Goal: Transaction & Acquisition: Obtain resource

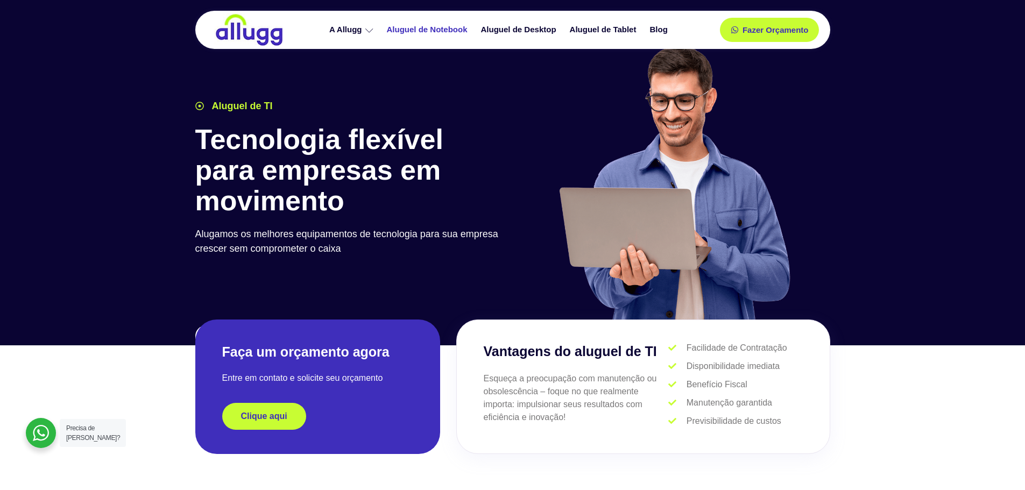
click at [436, 29] on link "Aluguel de Notebook" at bounding box center [429, 29] width 94 height 19
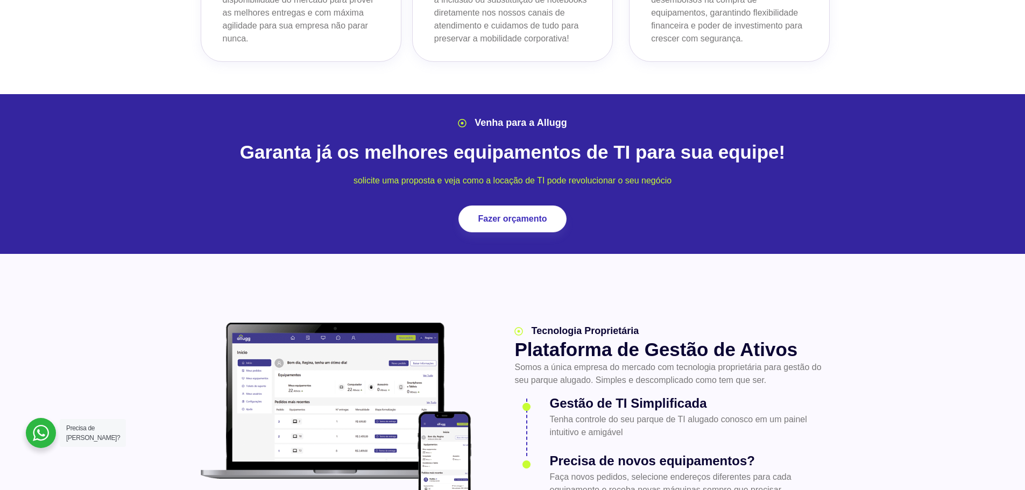
scroll to position [1345, 0]
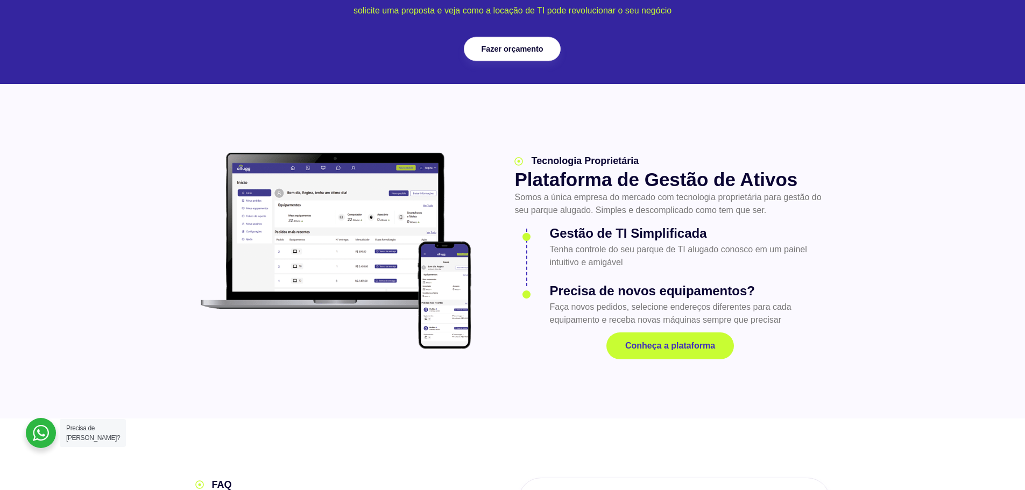
click at [528, 45] on span "Fazer orçamento" at bounding box center [513, 49] width 62 height 8
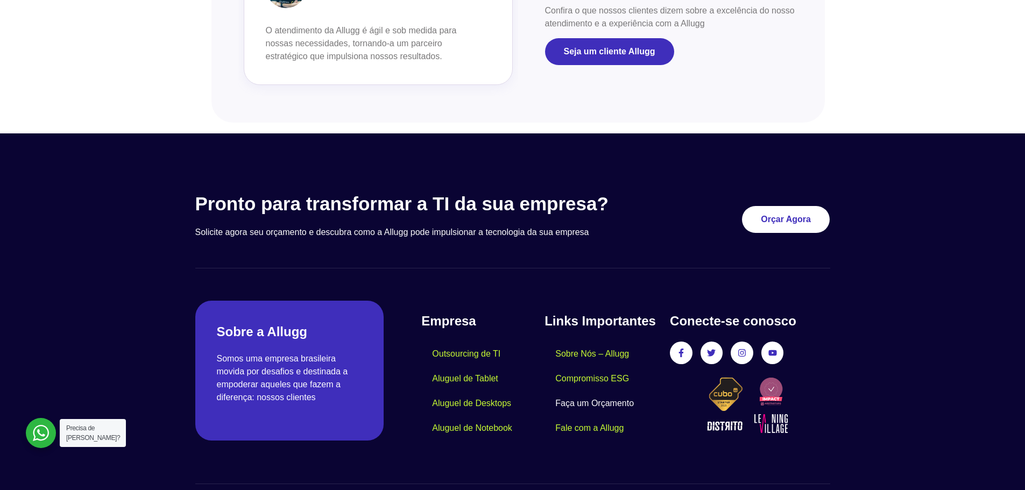
scroll to position [1281, 0]
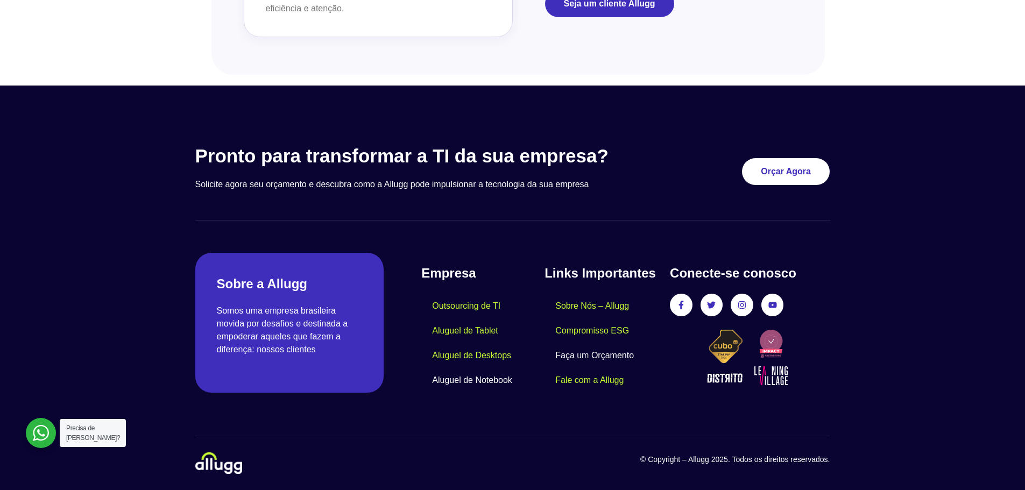
click at [466, 379] on link "Aluguel de Notebook" at bounding box center [472, 380] width 102 height 25
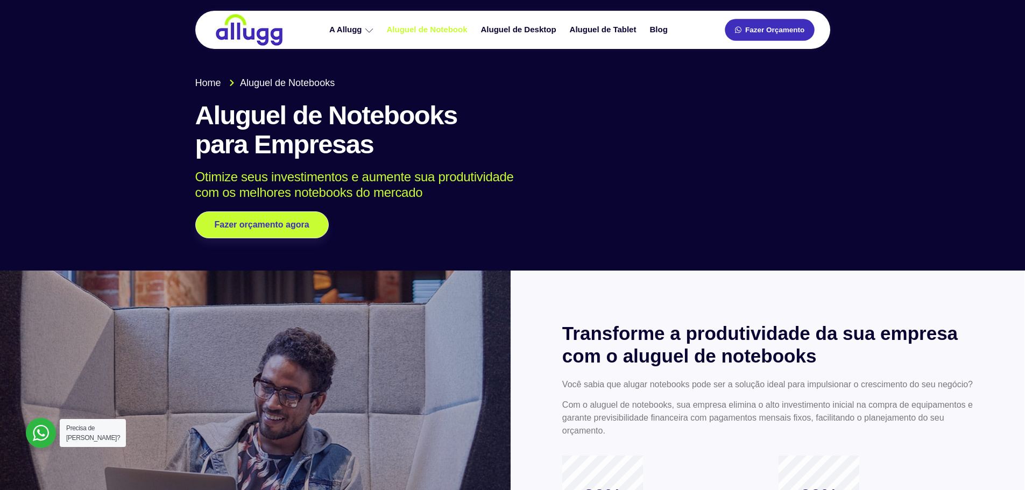
click at [775, 24] on link "Fazer Orçamento" at bounding box center [769, 30] width 89 height 22
